Goal: Register for event/course

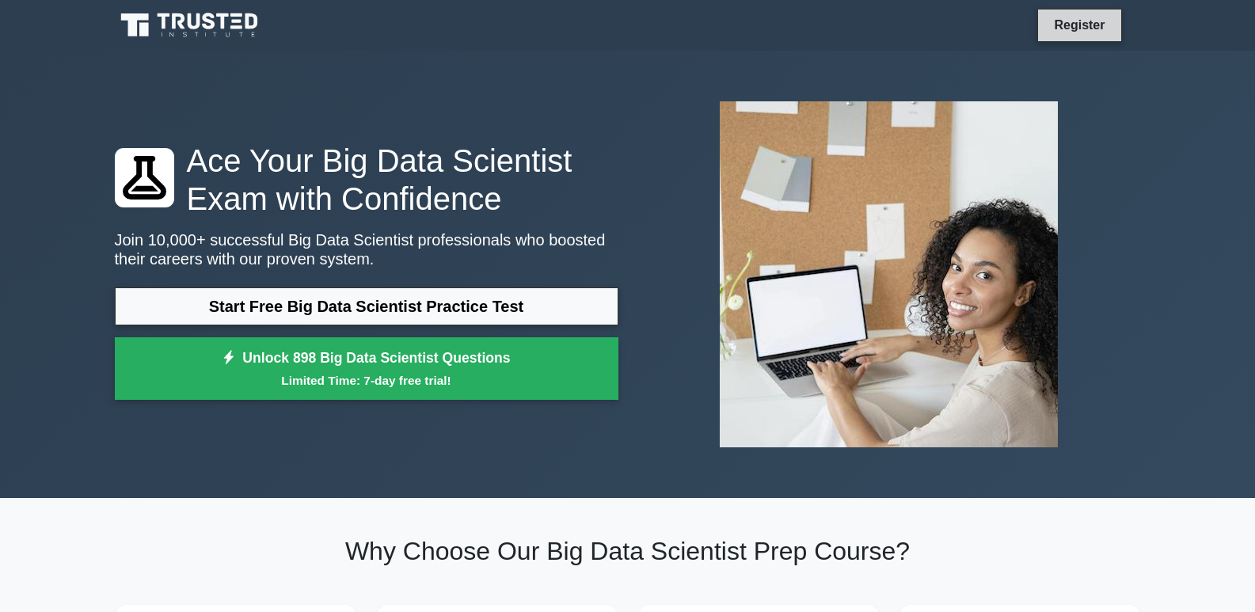
click at [1065, 28] on link "Register" at bounding box center [1079, 25] width 70 height 20
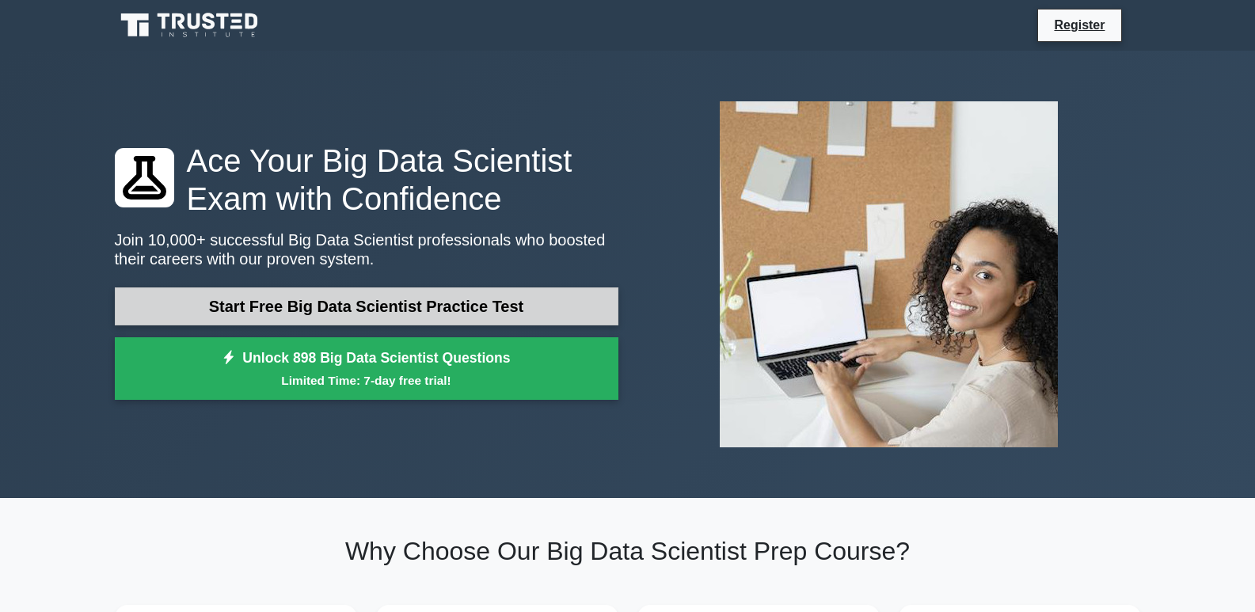
click at [424, 301] on link "Start Free Big Data Scientist Practice Test" at bounding box center [366, 306] width 503 height 38
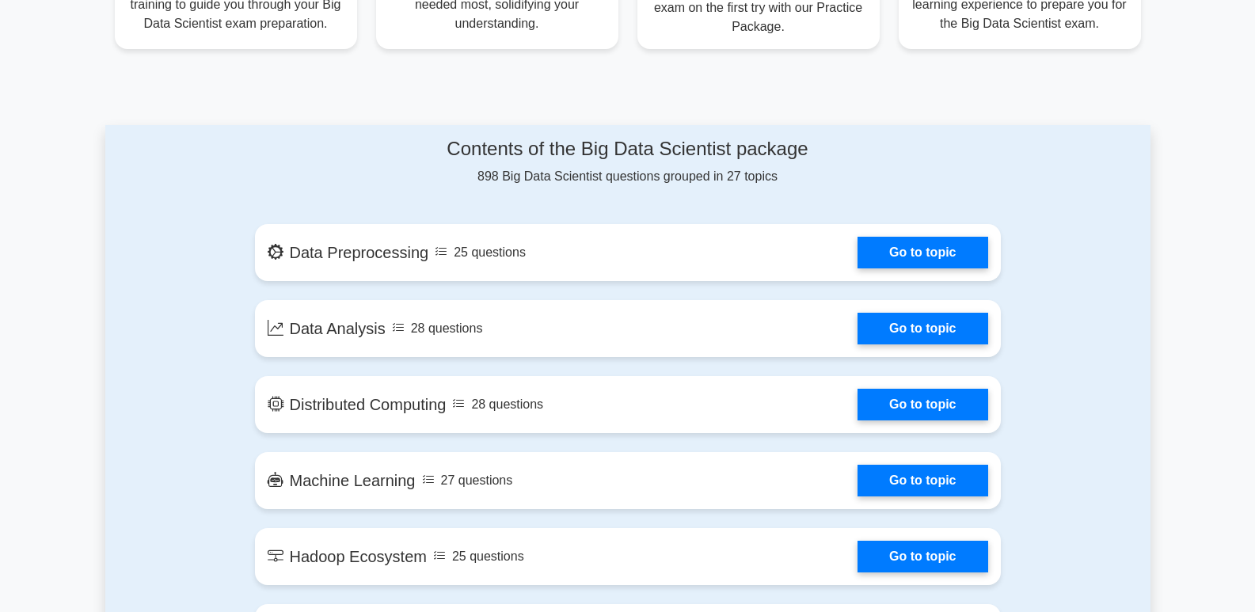
scroll to position [738, 0]
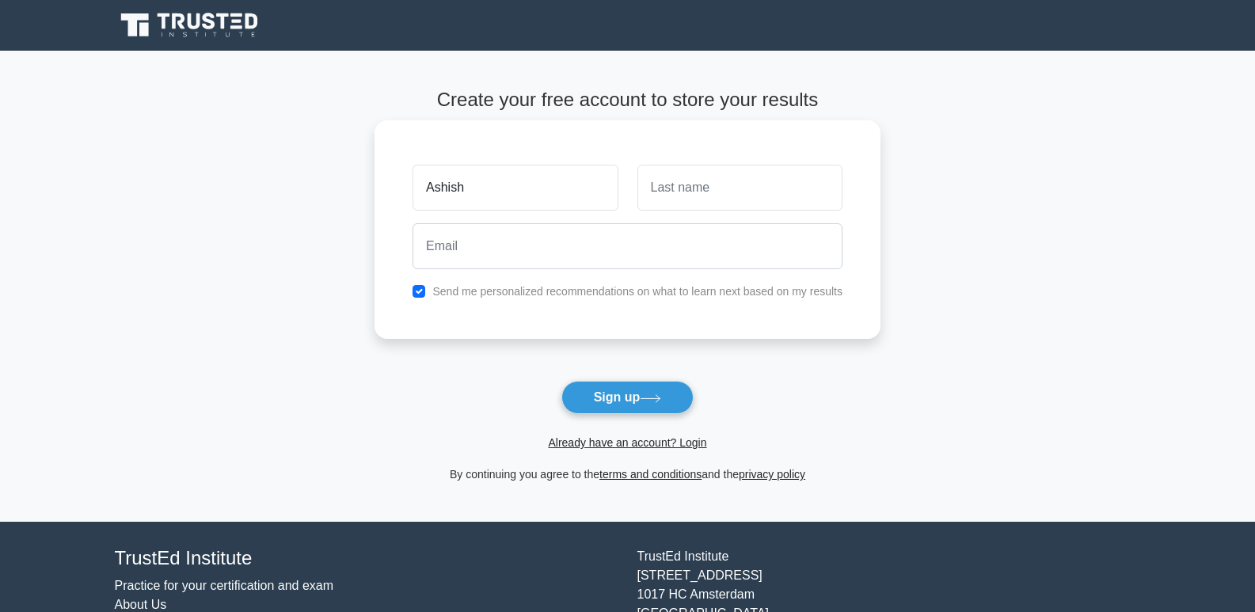
type input "Ashish"
click at [694, 179] on input "text" at bounding box center [739, 188] width 205 height 46
type input "[PERSON_NAME]"
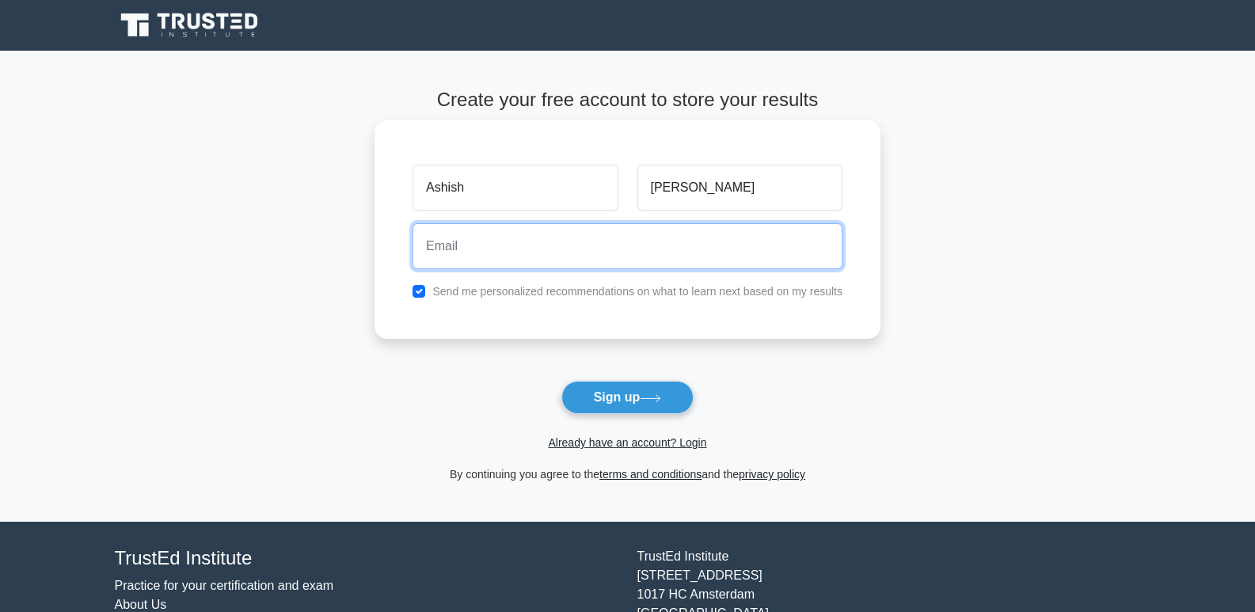
click at [514, 252] on input "email" at bounding box center [627, 246] width 430 height 46
type input "[EMAIL_ADDRESS][DOMAIN_NAME]"
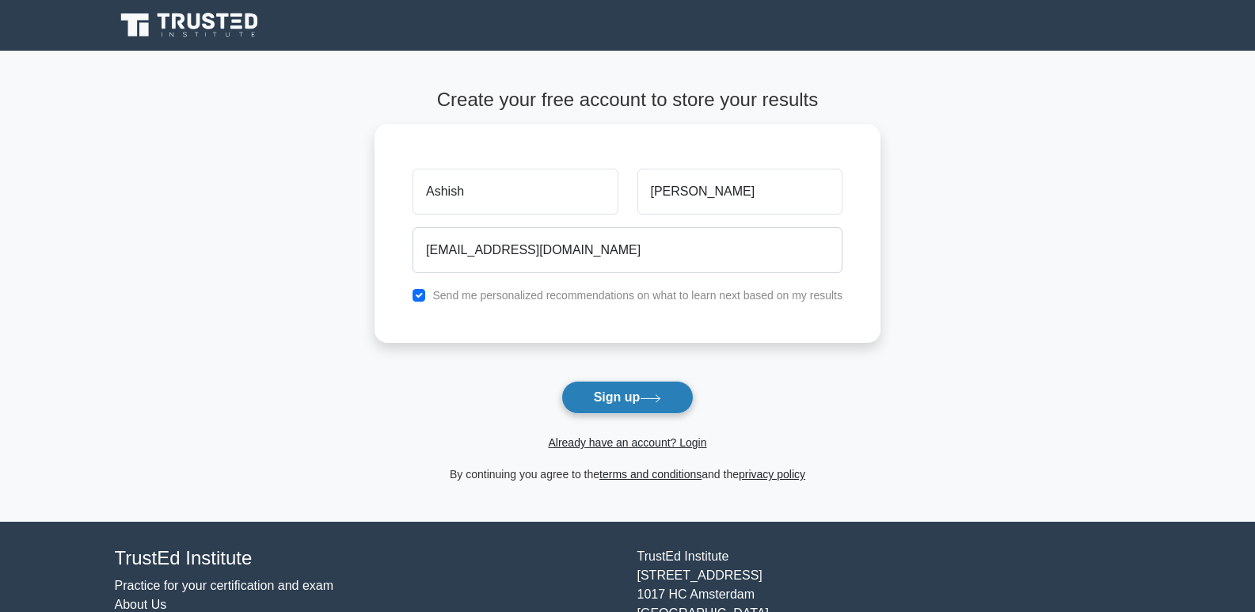
click at [611, 391] on button "Sign up" at bounding box center [627, 397] width 133 height 33
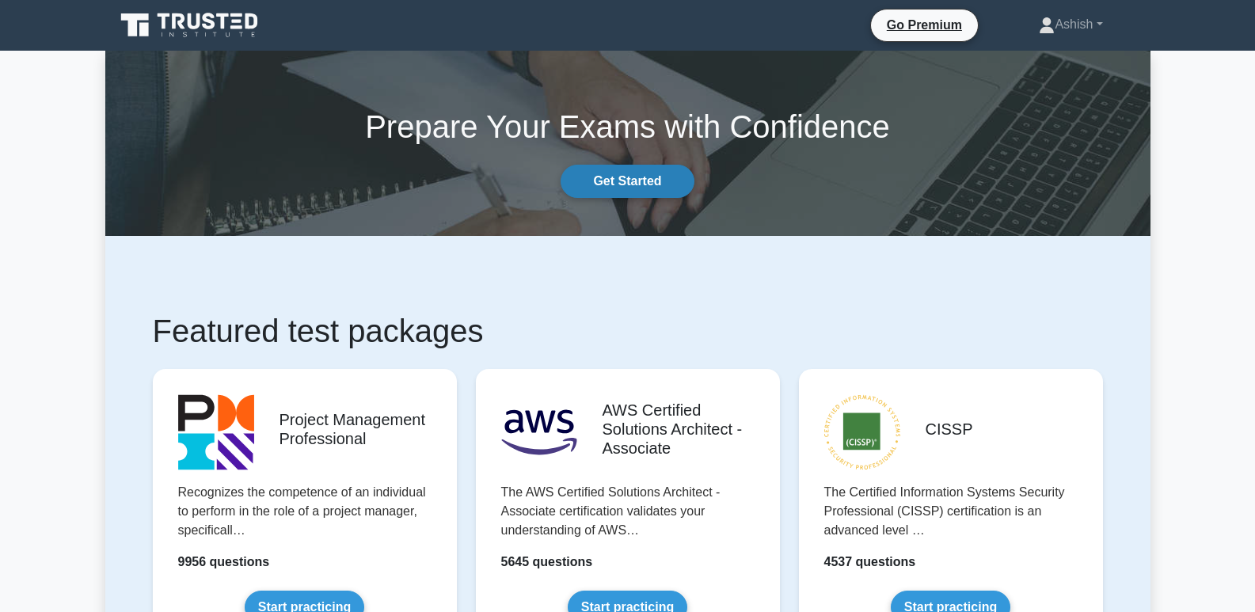
click at [581, 171] on link "Get Started" at bounding box center [626, 181] width 133 height 33
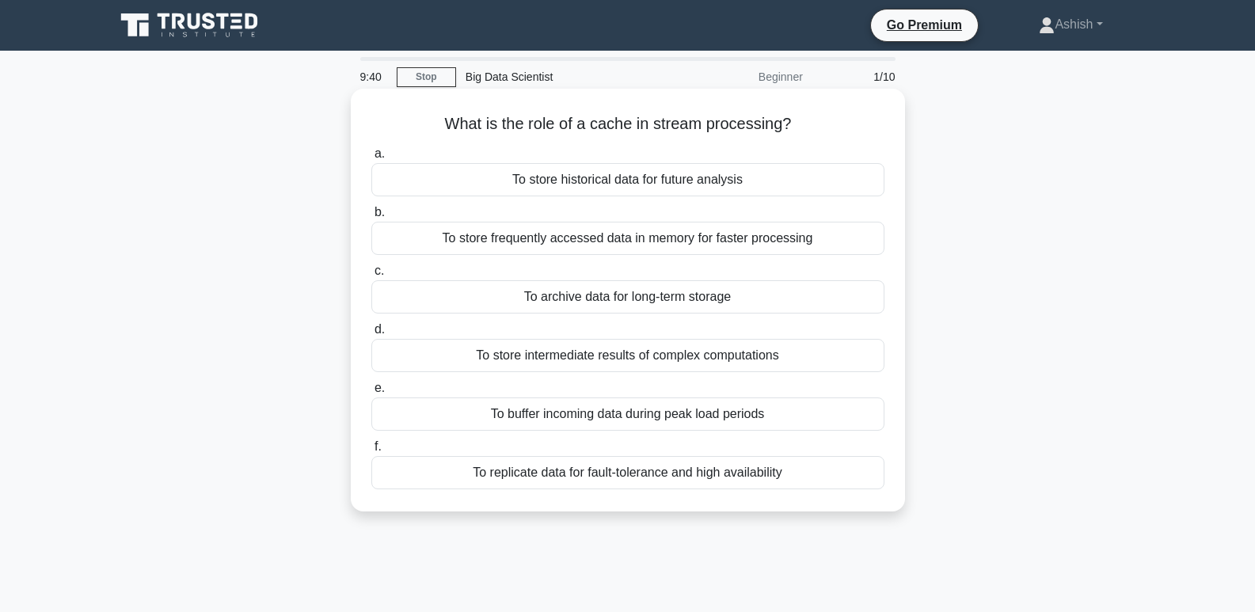
click at [531, 424] on div "To buffer incoming data during peak load periods" at bounding box center [627, 413] width 513 height 33
click at [371, 393] on input "e. To buffer incoming data during peak load periods" at bounding box center [371, 388] width 0 height 10
